Goal: Task Accomplishment & Management: Manage account settings

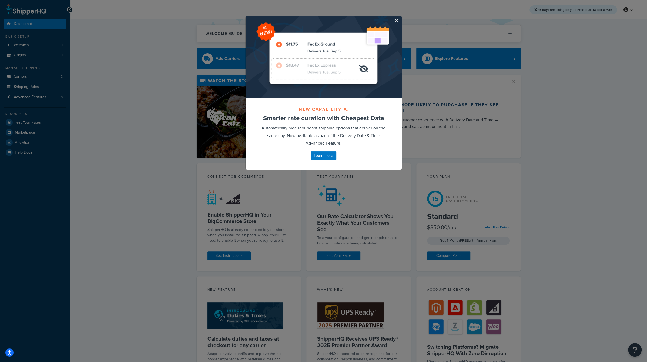
click at [394, 22] on div at bounding box center [324, 56] width 156 height 81
click at [399, 22] on div at bounding box center [324, 56] width 156 height 81
click at [401, 18] on button "button" at bounding box center [401, 16] width 1 height 1
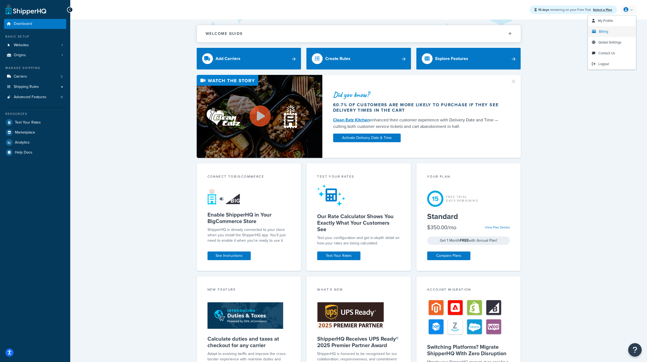
click at [607, 33] on span "Billing" at bounding box center [603, 31] width 9 height 5
